Goal: Task Accomplishment & Management: Manage account settings

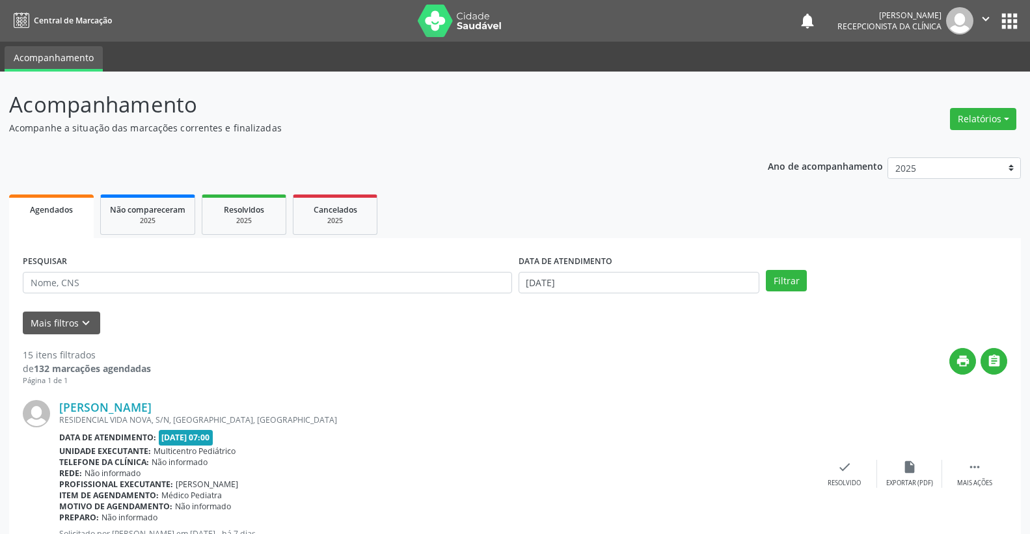
select select "8"
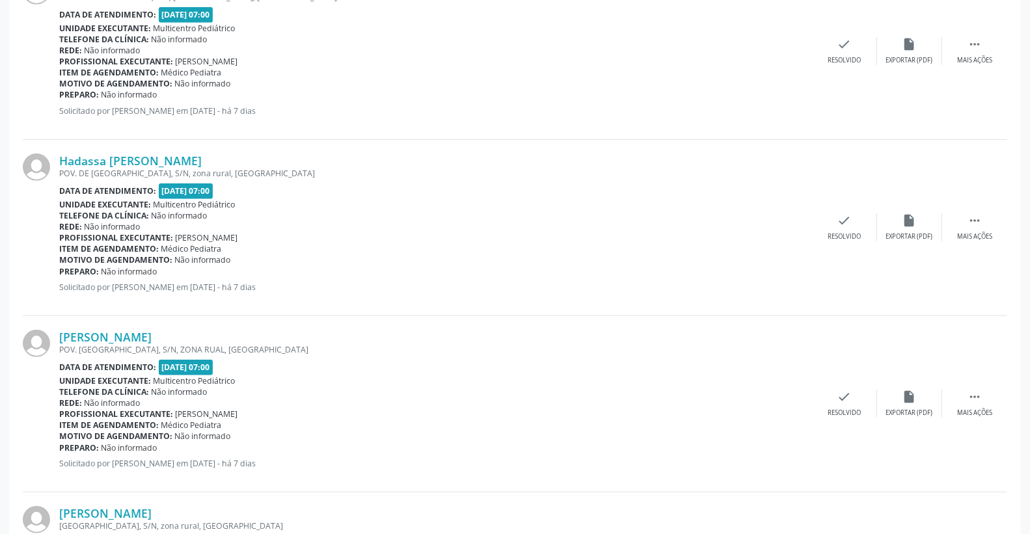
scroll to position [133, 0]
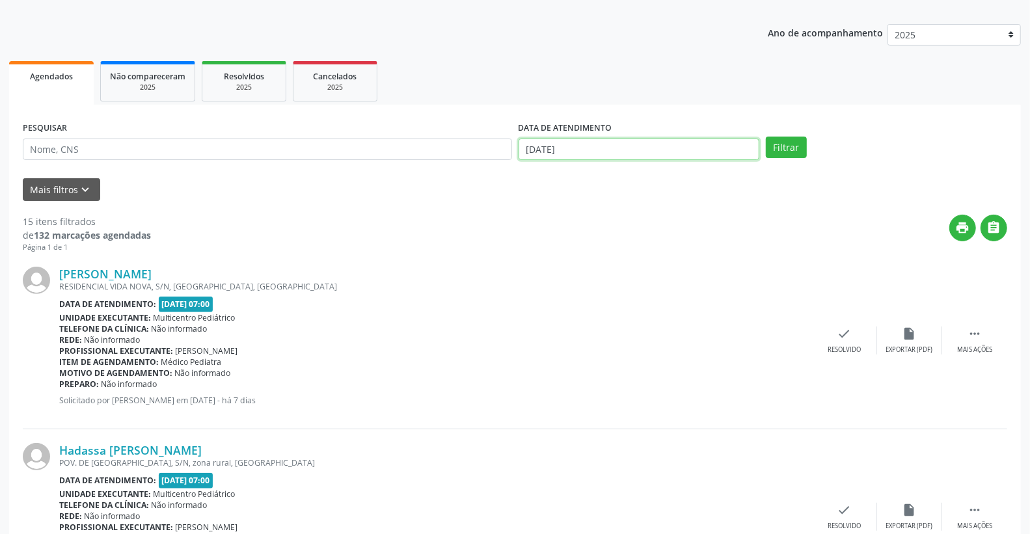
click at [608, 147] on input "[DATE]" at bounding box center [639, 150] width 241 height 22
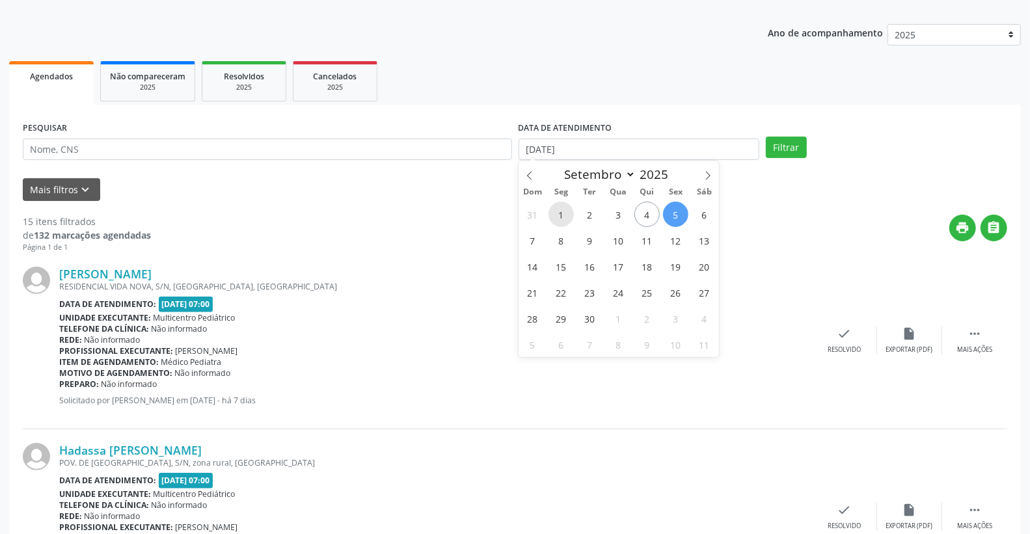
click at [564, 217] on span "1" at bounding box center [560, 214] width 25 height 25
type input "[DATE]"
click at [673, 215] on span "5" at bounding box center [675, 214] width 25 height 25
select select "8"
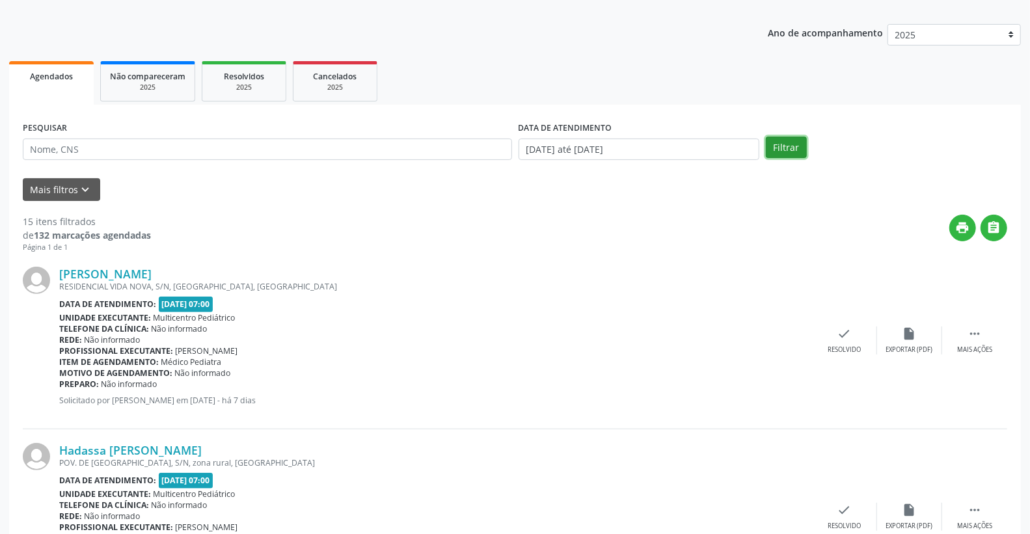
click at [785, 147] on button "Filtrar" at bounding box center [786, 148] width 41 height 22
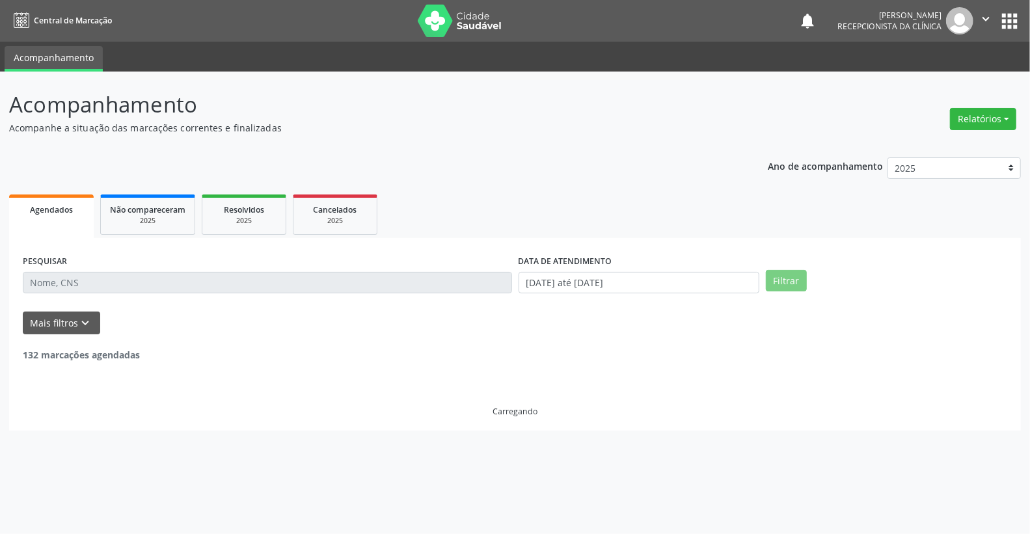
scroll to position [0, 0]
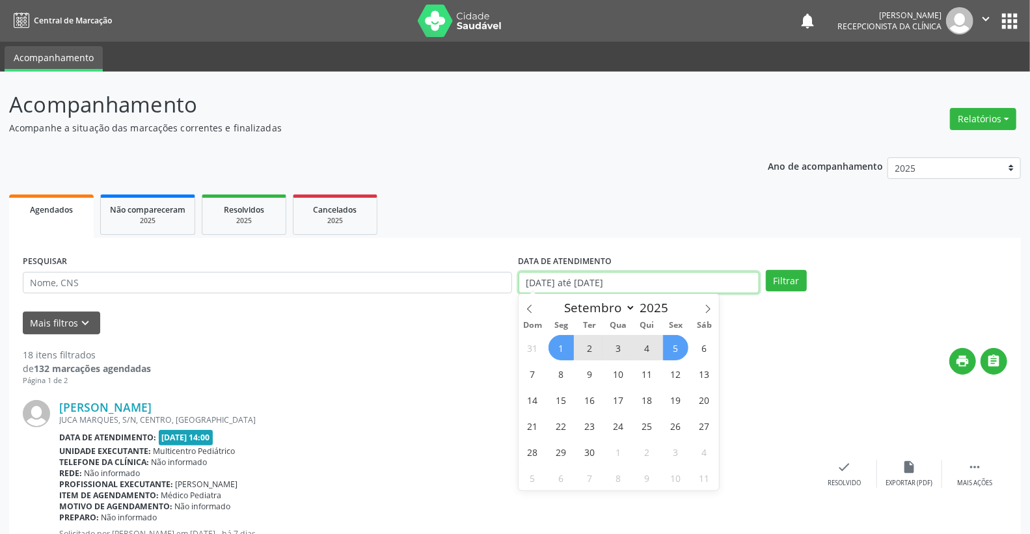
click at [627, 284] on input "[DATE] até [DATE]" at bounding box center [639, 283] width 241 height 22
click at [651, 347] on span "4" at bounding box center [646, 347] width 25 height 25
type input "[DATE]"
click at [571, 349] on span "1" at bounding box center [560, 347] width 25 height 25
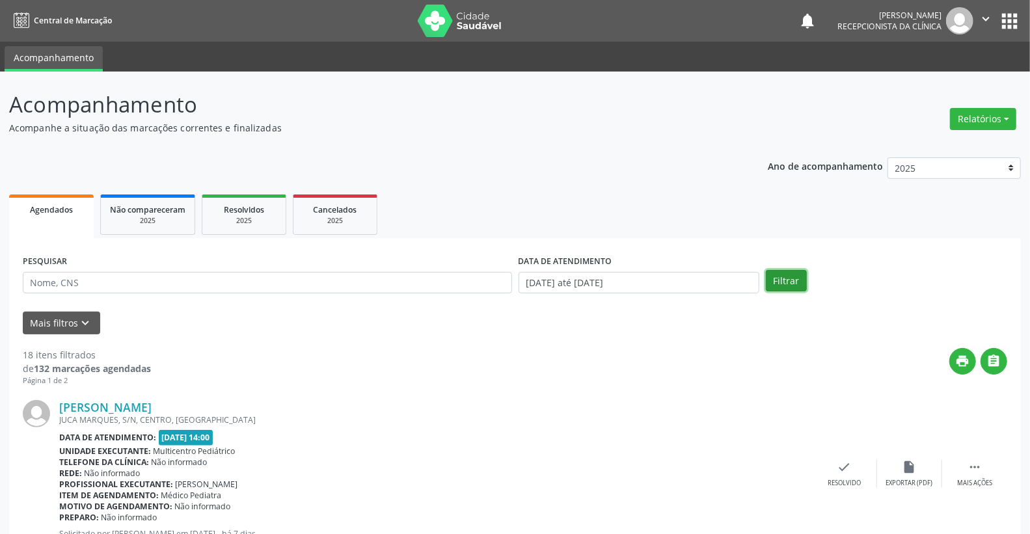
click at [787, 272] on button "Filtrar" at bounding box center [786, 281] width 41 height 22
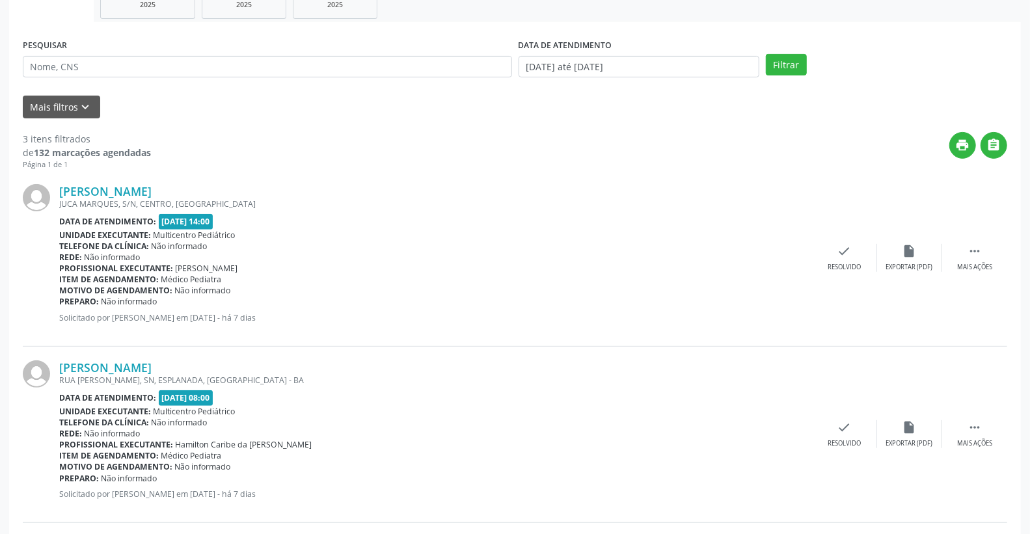
scroll to position [185, 0]
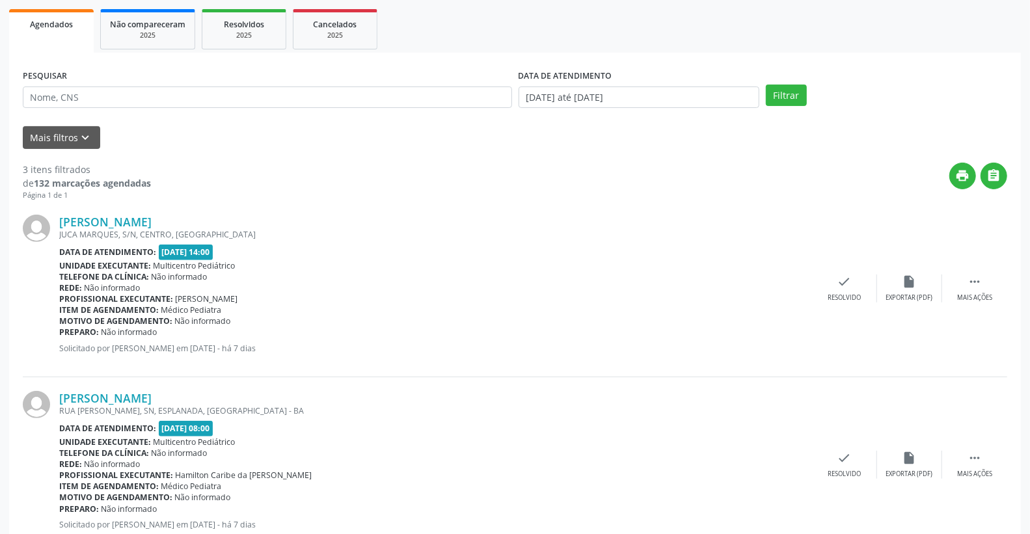
click at [971, 270] on div "[PERSON_NAME] [GEOGRAPHIC_DATA], S/N, CENTRO, [GEOGRAPHIC_DATA] Data de atendim…" at bounding box center [515, 289] width 984 height 176
click at [977, 280] on icon "" at bounding box center [974, 282] width 14 height 14
click at [907, 282] on icon "alarm_off" at bounding box center [909, 282] width 14 height 14
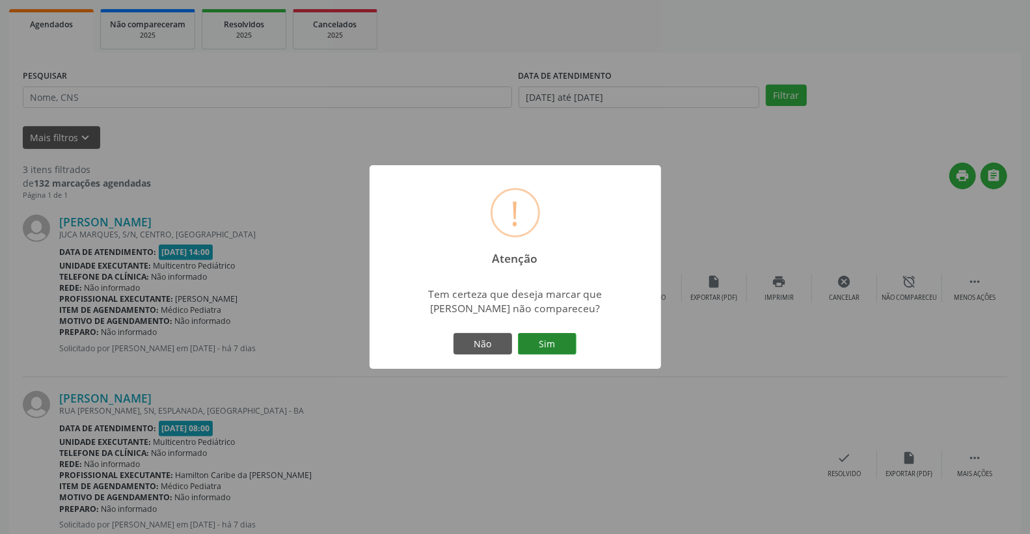
click at [575, 345] on button "Sim" at bounding box center [547, 344] width 59 height 22
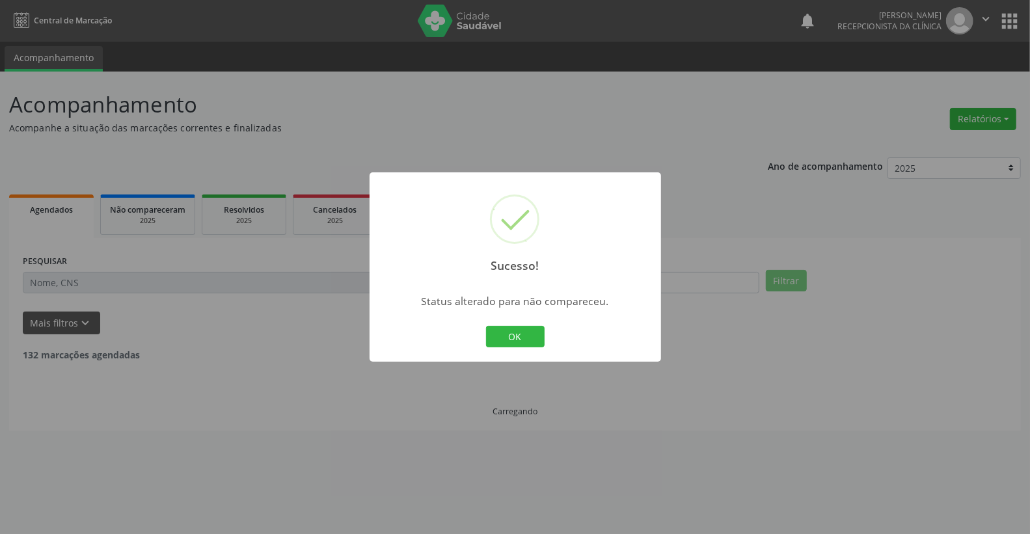
scroll to position [0, 0]
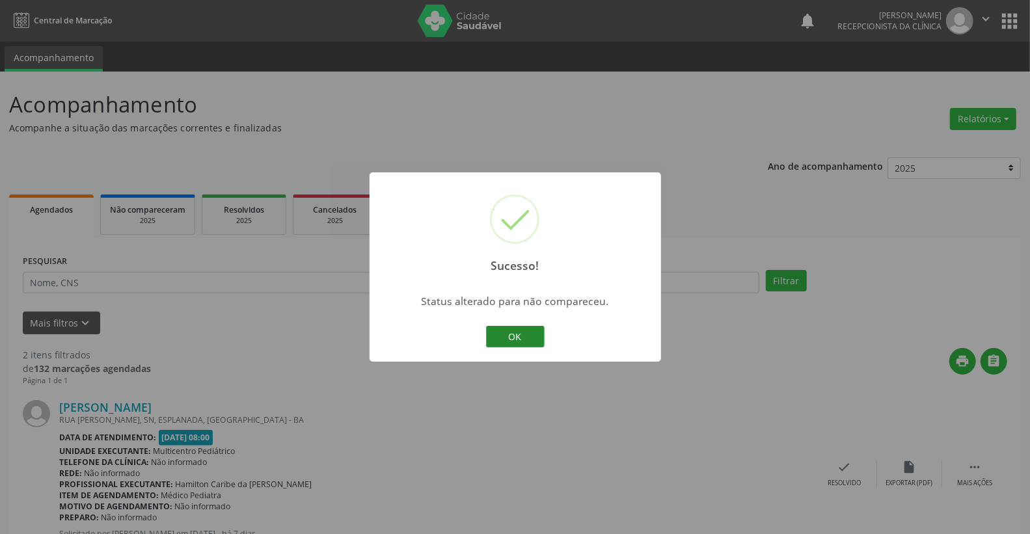
click at [522, 329] on button "OK" at bounding box center [515, 337] width 59 height 22
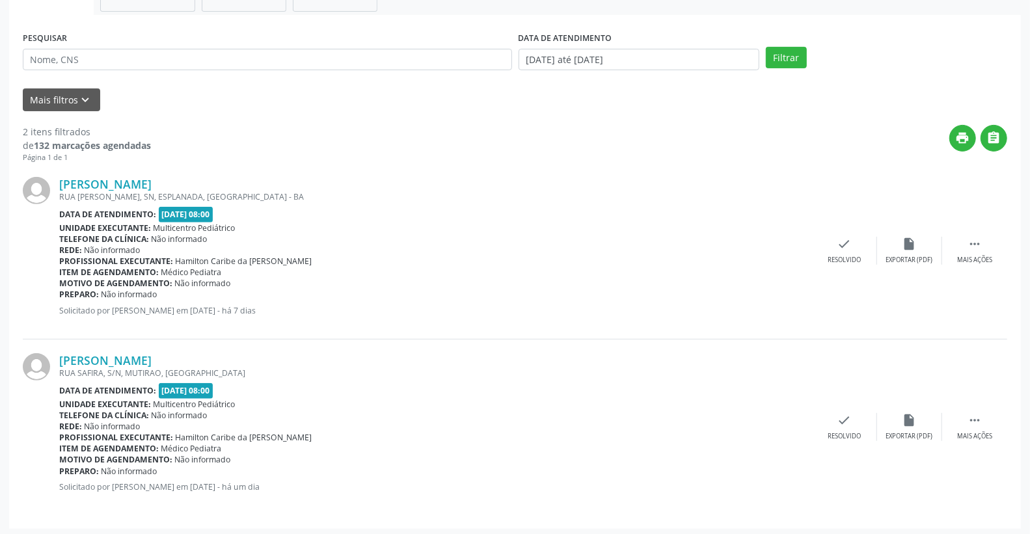
scroll to position [226, 0]
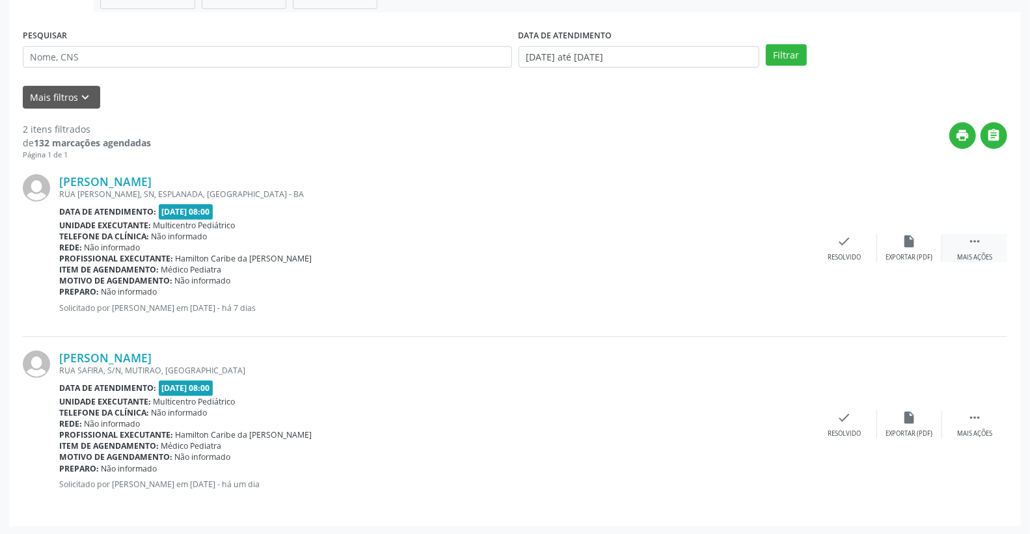
click at [988, 249] on div " Mais ações" at bounding box center [974, 248] width 65 height 28
click at [906, 245] on icon "alarm_off" at bounding box center [909, 241] width 14 height 14
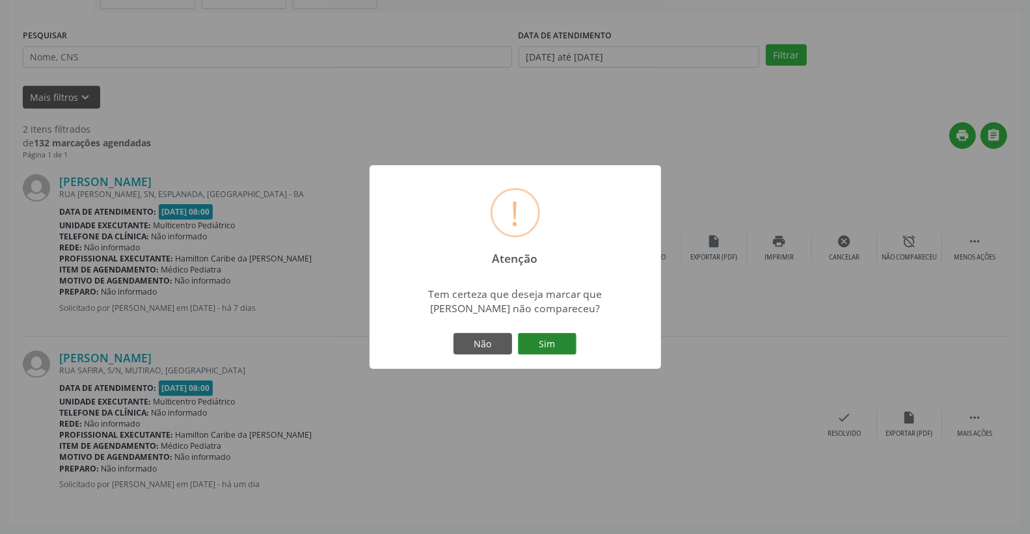
click at [561, 349] on button "Sim" at bounding box center [547, 344] width 59 height 22
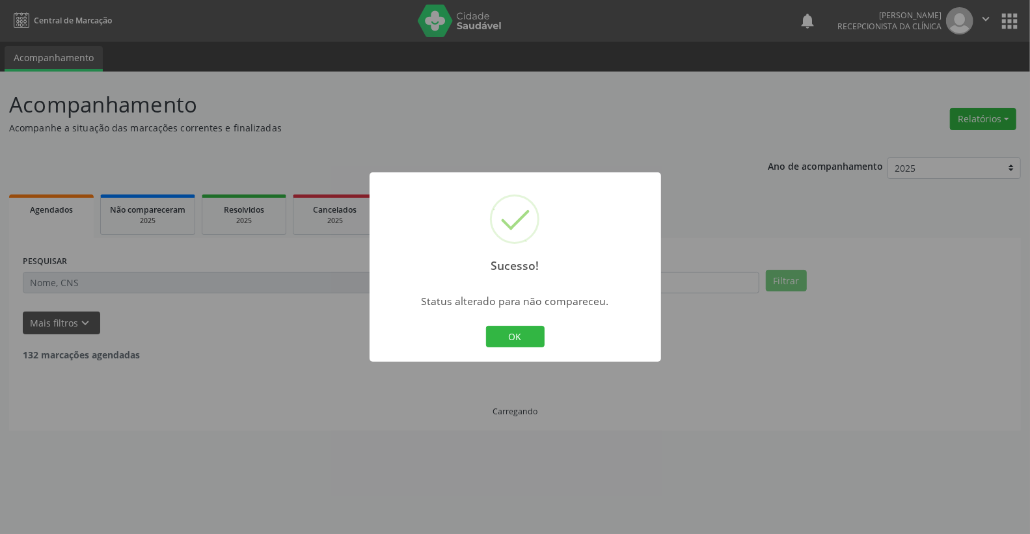
scroll to position [0, 0]
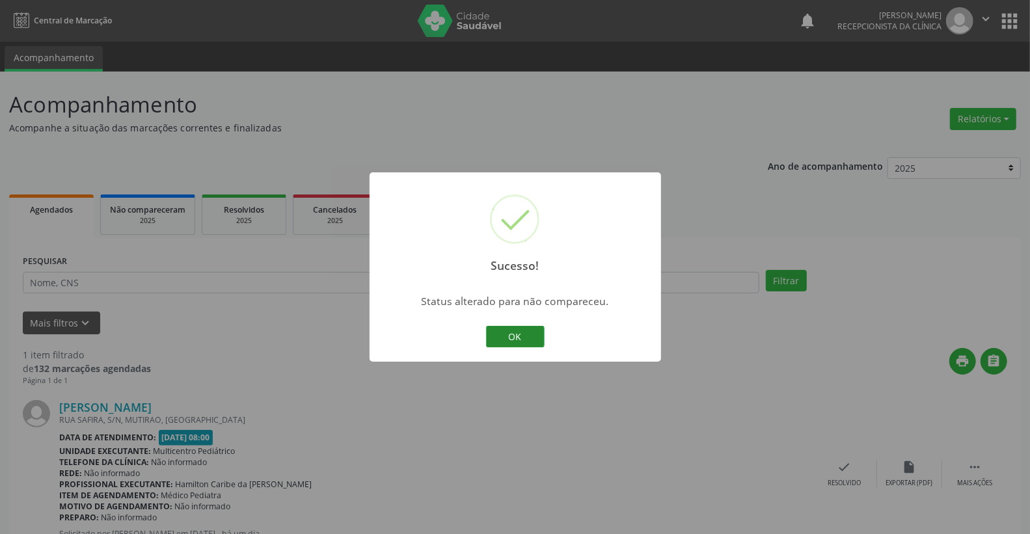
click at [511, 329] on button "OK" at bounding box center [515, 337] width 59 height 22
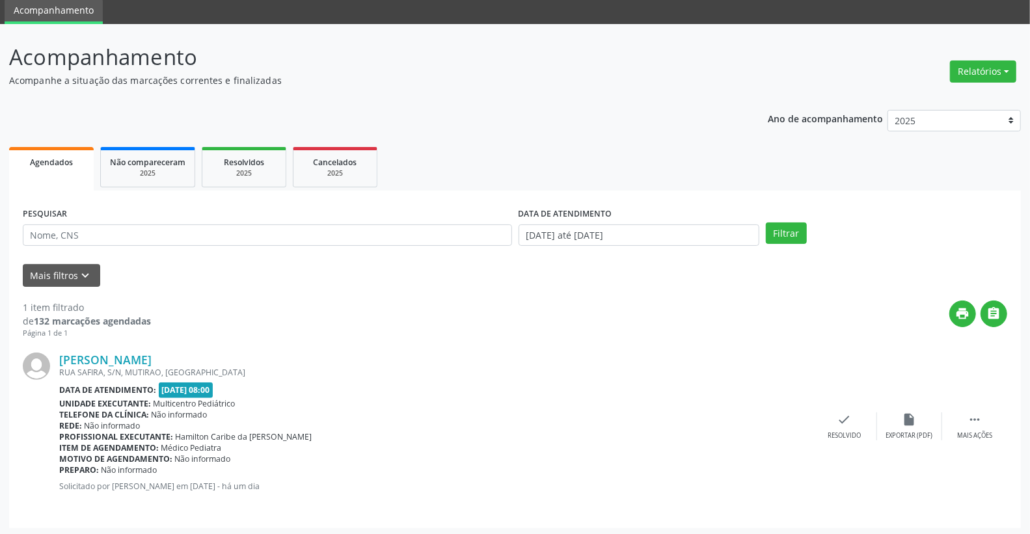
scroll to position [49, 0]
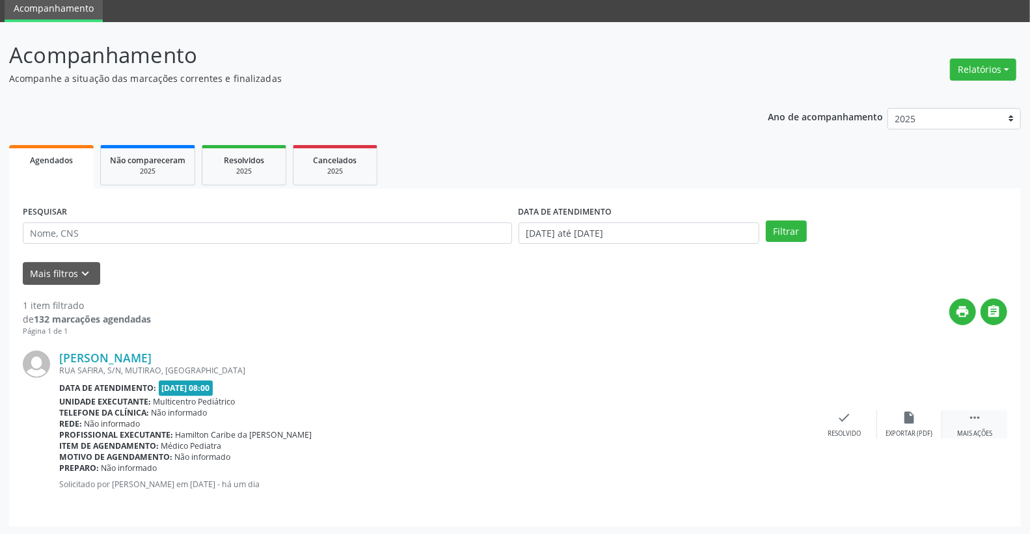
click at [973, 414] on icon "" at bounding box center [974, 418] width 14 height 14
click at [905, 415] on icon "alarm_off" at bounding box center [909, 418] width 14 height 14
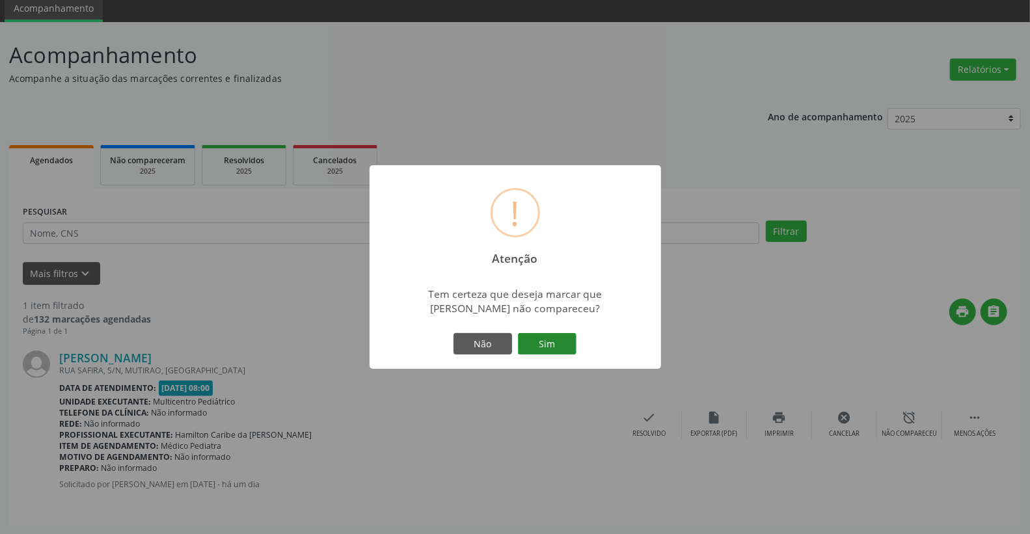
click at [549, 337] on button "Sim" at bounding box center [547, 344] width 59 height 22
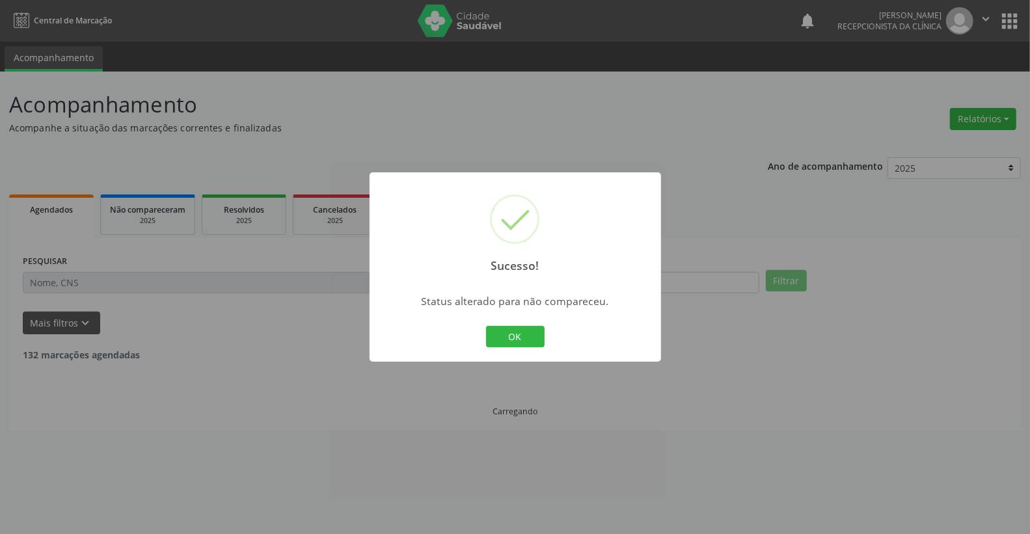
scroll to position [0, 0]
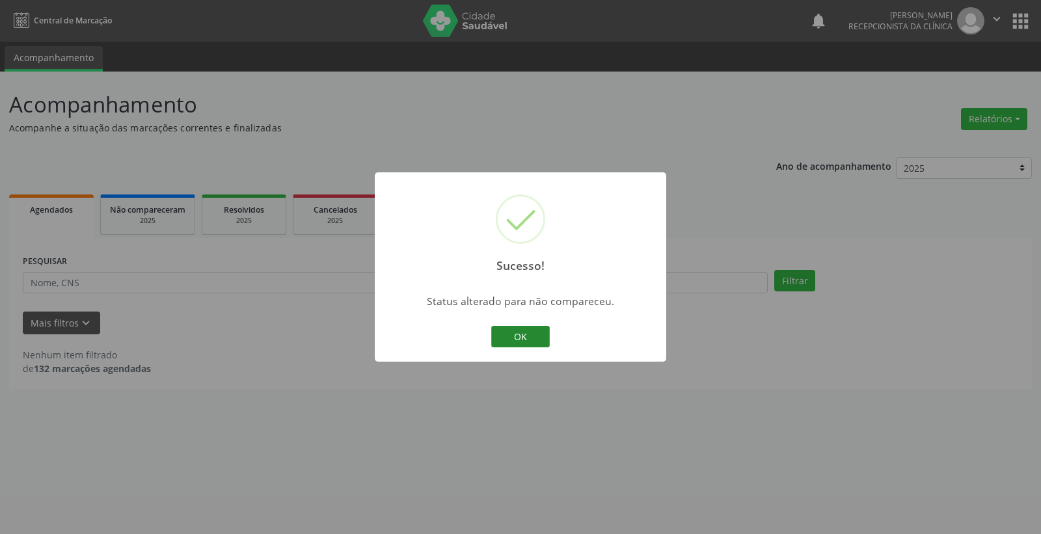
click at [509, 336] on button "OK" at bounding box center [520, 337] width 59 height 22
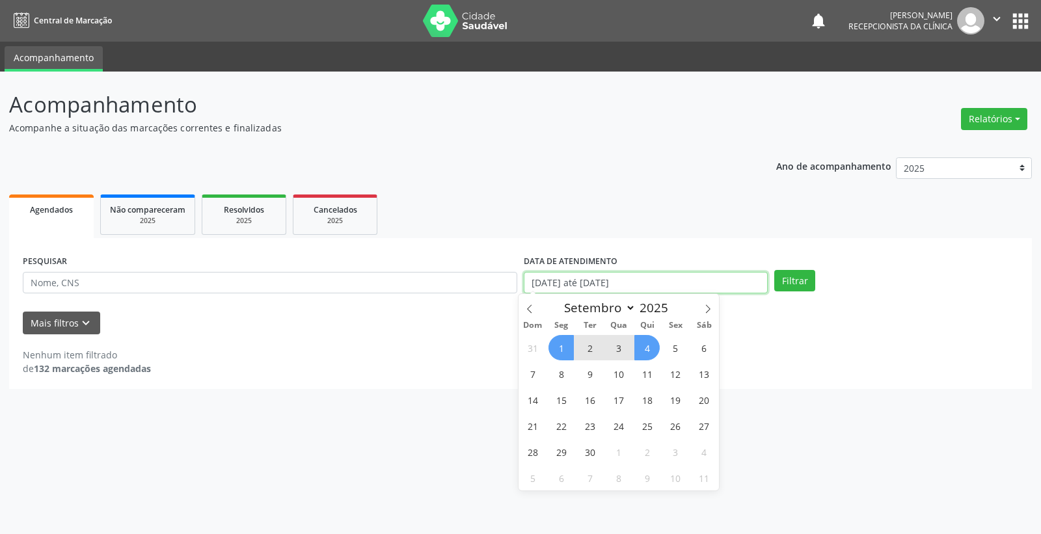
click at [696, 280] on input "[DATE] até [DATE]" at bounding box center [646, 283] width 244 height 22
click at [679, 339] on span "5" at bounding box center [675, 347] width 25 height 25
type input "[DATE]"
click at [679, 339] on span "5" at bounding box center [675, 347] width 25 height 25
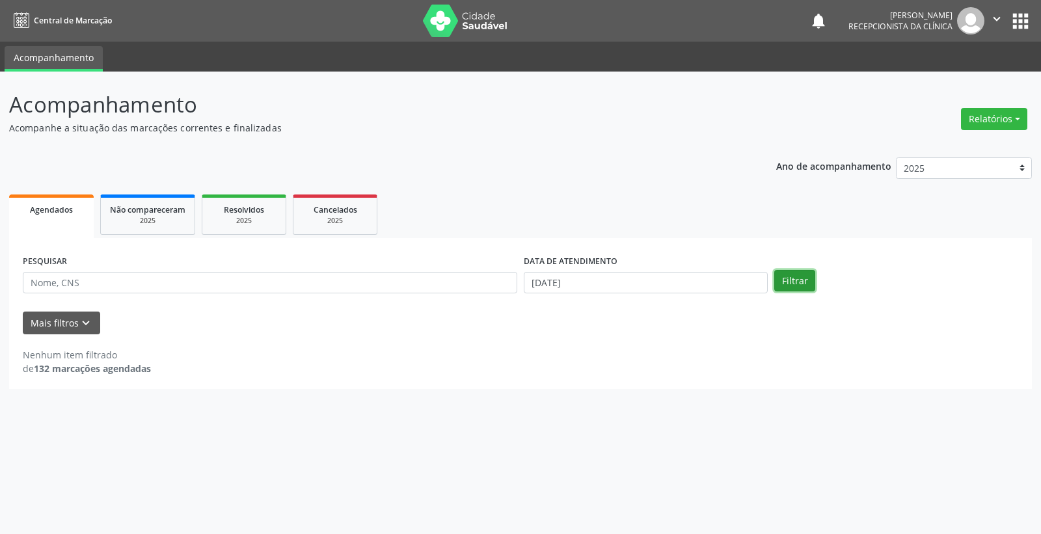
click at [791, 290] on button "Filtrar" at bounding box center [794, 281] width 41 height 22
